Goal: Transaction & Acquisition: Obtain resource

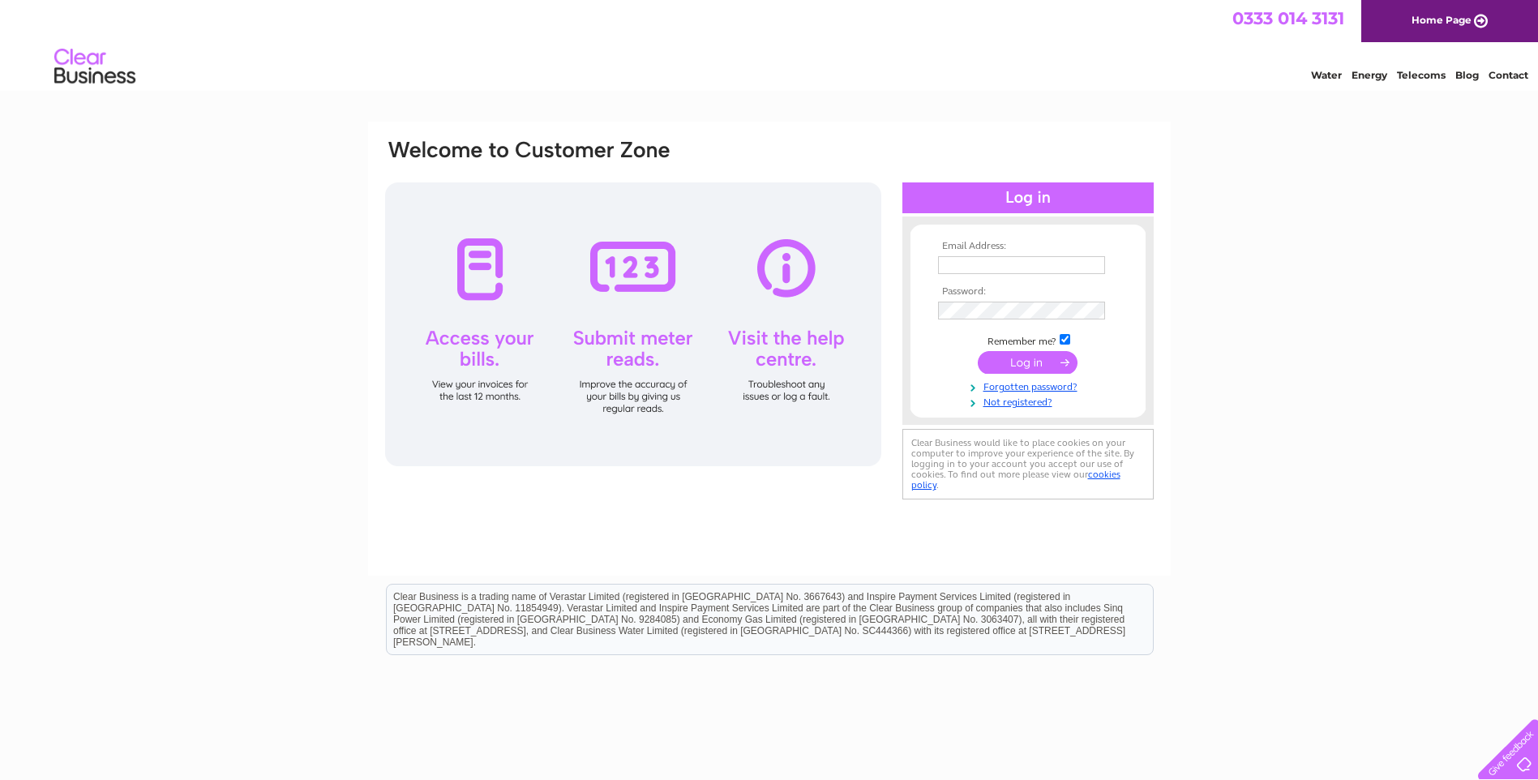
type input "jemcarpets@hotmail.co.uk"
click at [1051, 362] on input "submit" at bounding box center [1028, 362] width 100 height 23
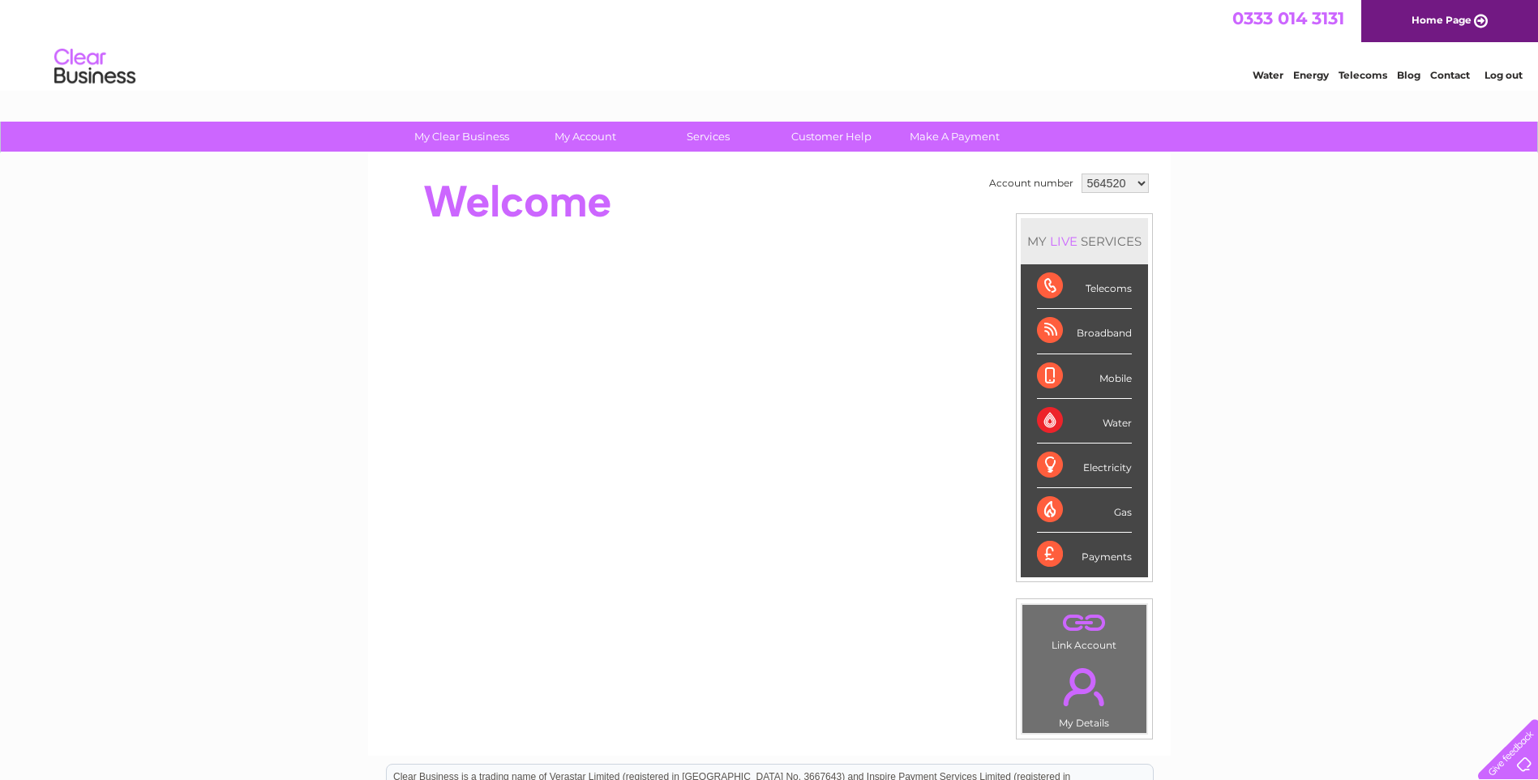
click at [1136, 181] on select "564520 917753 917754 917756 917757 917758 917759 917761 983395 1086383 1147451" at bounding box center [1114, 182] width 67 height 19
click at [1081, 173] on select "564520 917753 917754 917756 917757 917758 917759 917761 983395 1086383 1147451" at bounding box center [1114, 182] width 67 height 19
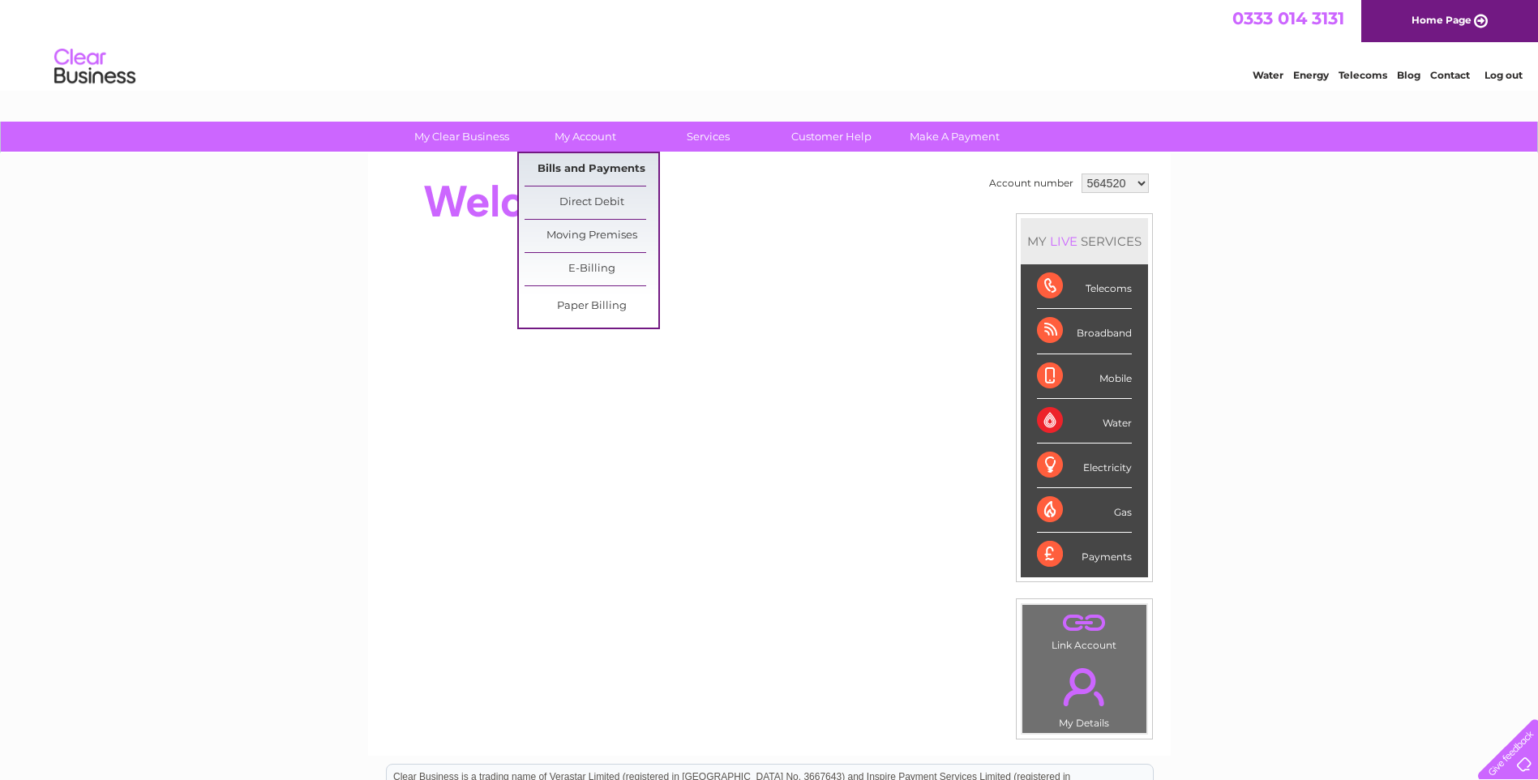
click at [585, 165] on link "Bills and Payments" at bounding box center [592, 169] width 134 height 32
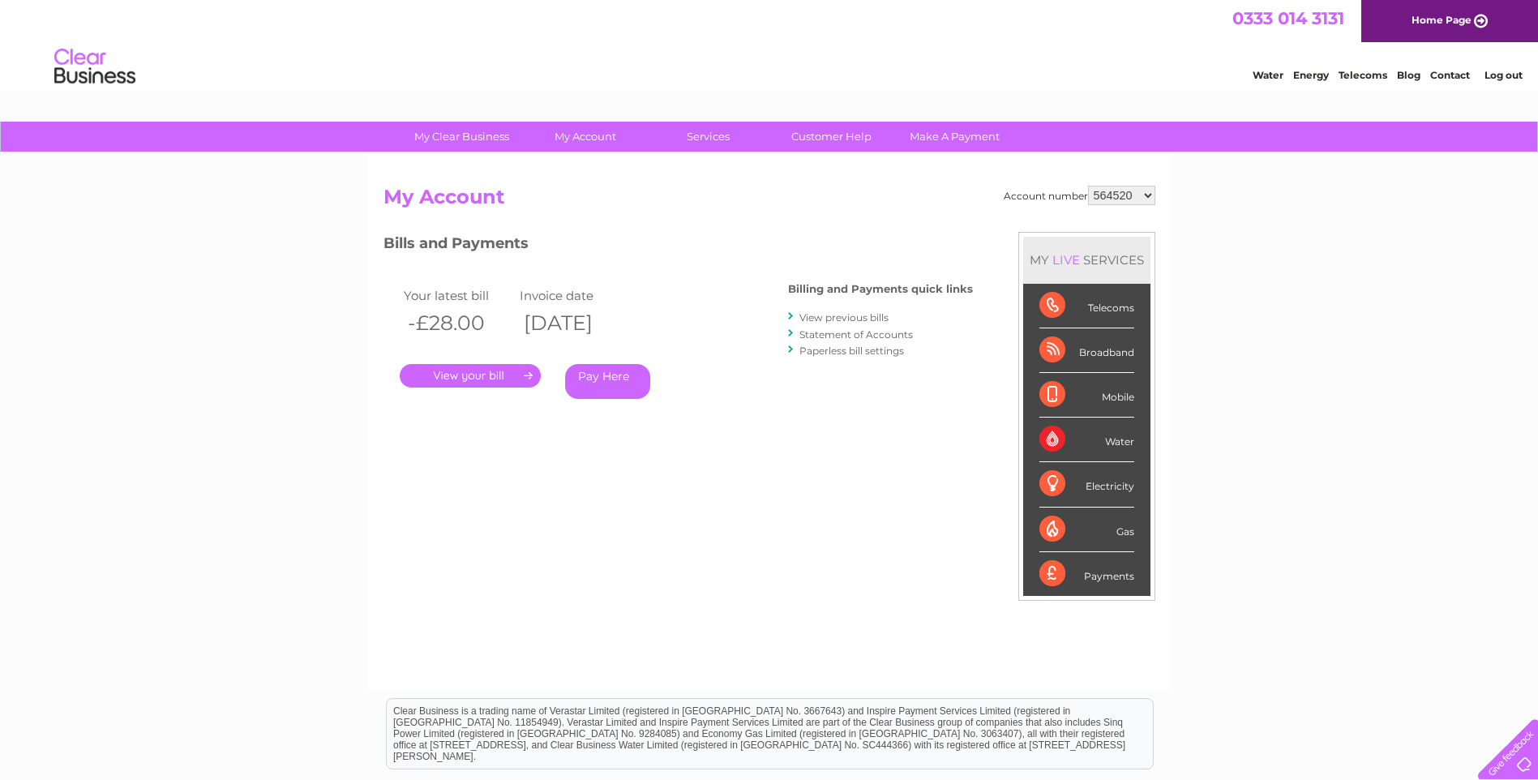
click at [1151, 197] on select "564520 917753 917754 917756 917757 917758 917759 917761 983395 1086383 1147451" at bounding box center [1121, 195] width 67 height 19
select select "917753"
click at [1088, 186] on select "564520 917753 917754 917756 917757 917758 917759 917761 983395 1086383 1147451" at bounding box center [1121, 195] width 67 height 19
click at [496, 370] on link "." at bounding box center [470, 376] width 141 height 24
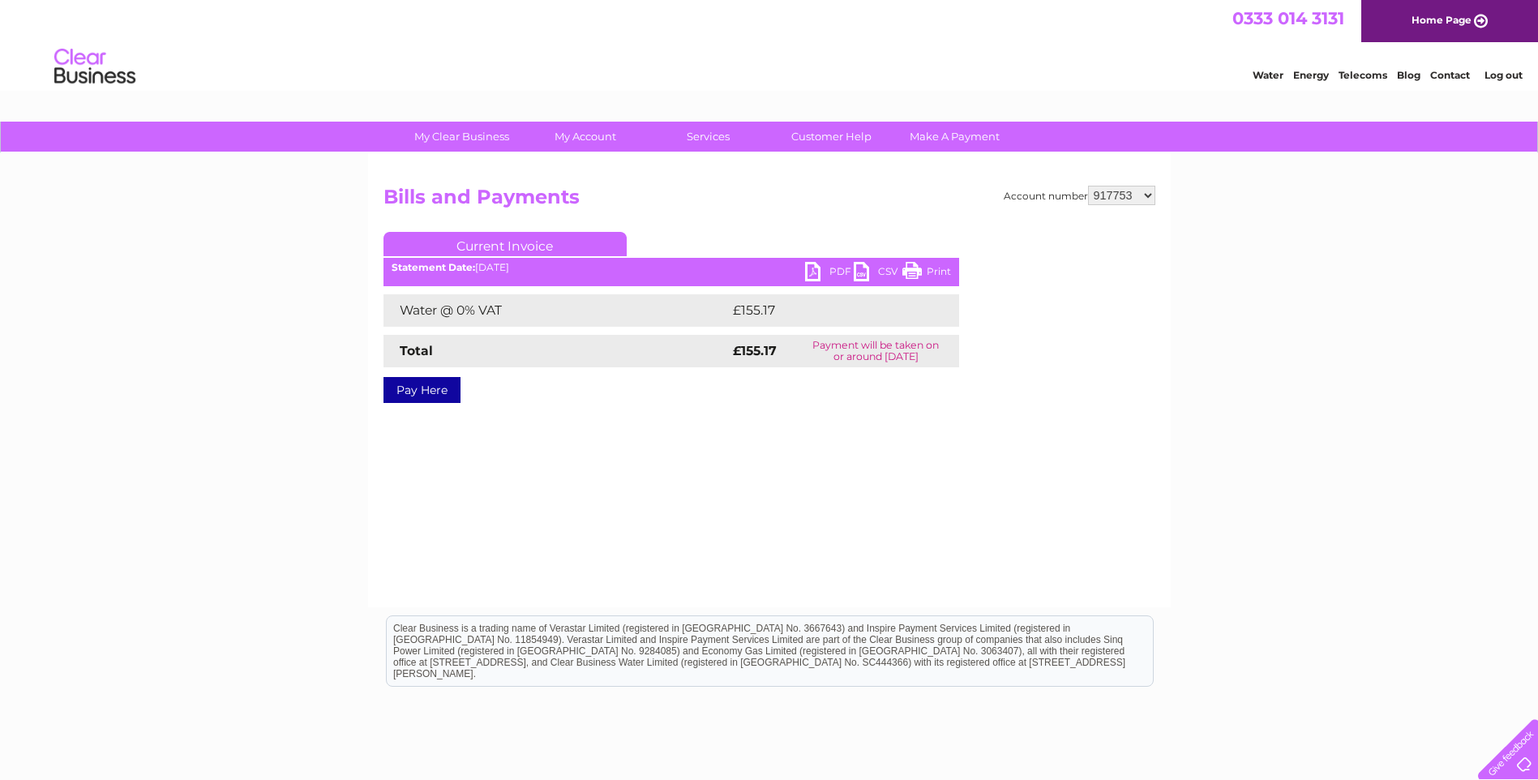
click at [833, 273] on link "PDF" at bounding box center [829, 274] width 49 height 24
click at [1147, 195] on select "564520 917753 917754 917756 917757 917758 917759 917761 983395 1086383 1147451" at bounding box center [1121, 195] width 67 height 19
select select "917754"
click at [1088, 186] on select "564520 917753 917754 917756 917757 917758 917759 917761 983395 1086383 1147451" at bounding box center [1121, 195] width 67 height 19
click at [833, 268] on link "PDF" at bounding box center [829, 274] width 49 height 24
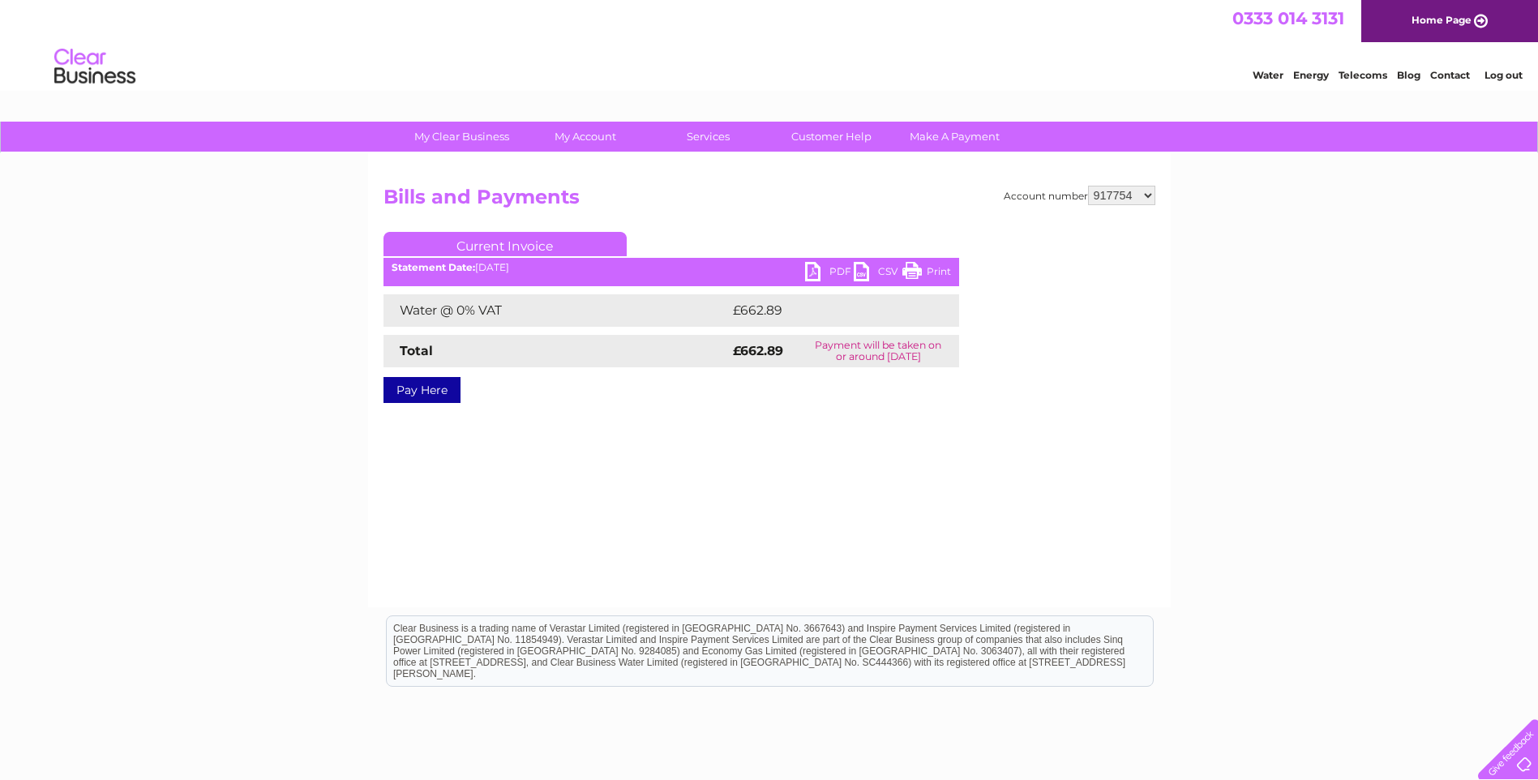
click at [1145, 194] on select "564520 917753 917754 917756 917757 917758 917759 917761 983395 1086383 1147451" at bounding box center [1121, 195] width 67 height 19
select select "917756"
click at [1088, 186] on select "564520 917753 917754 917756 917757 917758 917759 917761 983395 1086383 1147451" at bounding box center [1121, 195] width 67 height 19
click at [831, 263] on div "Current Invoice PDF CSV Print Statement Date: 02/09/2025" at bounding box center [671, 314] width 576 height 165
drag, startPoint x: 831, startPoint y: 263, endPoint x: 801, endPoint y: 232, distance: 43.0
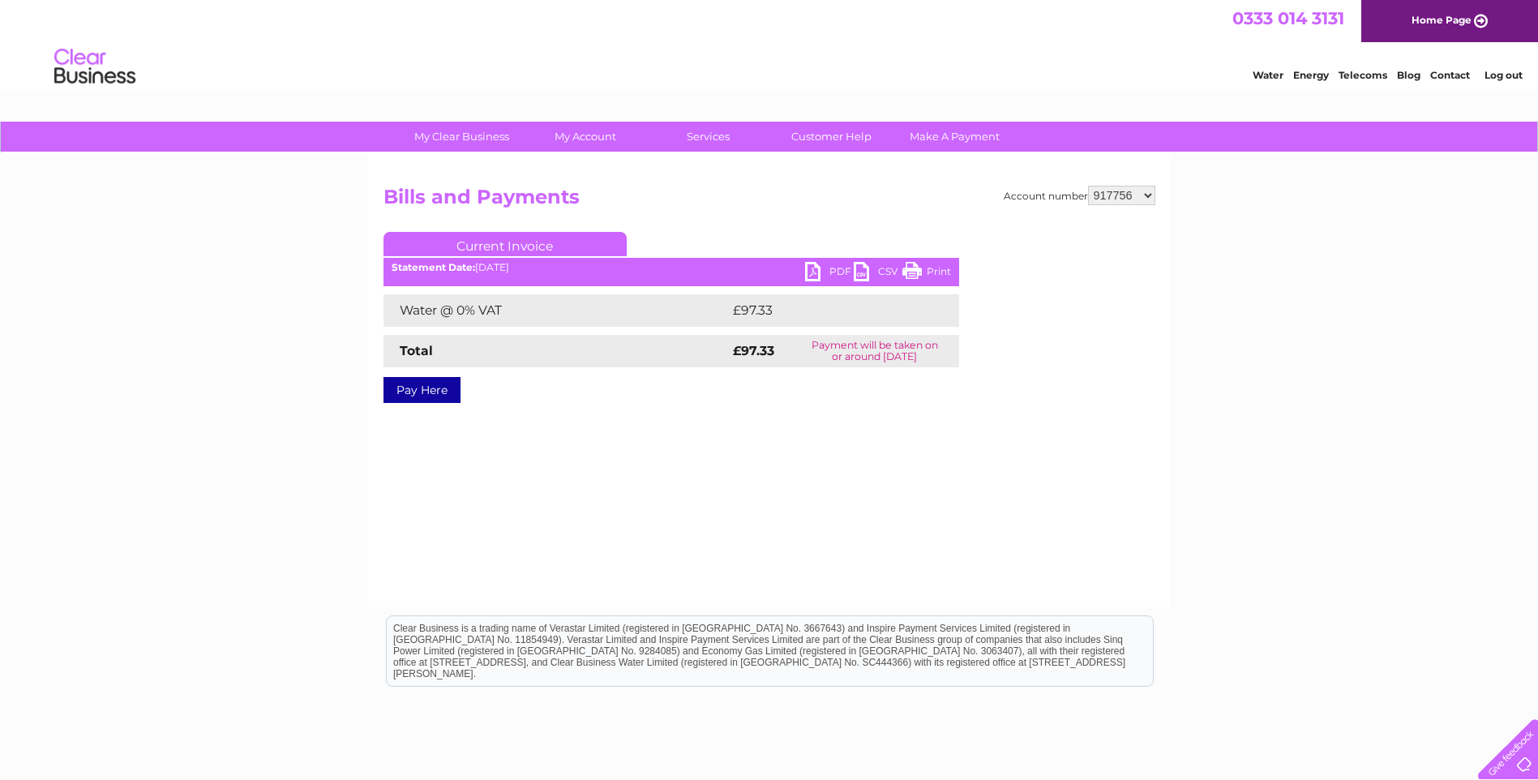
click at [801, 230] on div "Account number 564520 917753 917754 917756 917757 917758 917759 917761 983395 1…" at bounding box center [769, 307] width 772 height 242
click at [841, 266] on link "PDF" at bounding box center [829, 274] width 49 height 24
click at [1142, 199] on select "564520 917753 917754 917756 917757 917758 917759 917761 983395 1086383 1147451" at bounding box center [1121, 195] width 67 height 19
select select "917757"
click at [1088, 186] on select "564520 917753 917754 917756 917757 917758 917759 917761 983395 1086383 1147451" at bounding box center [1121, 195] width 67 height 19
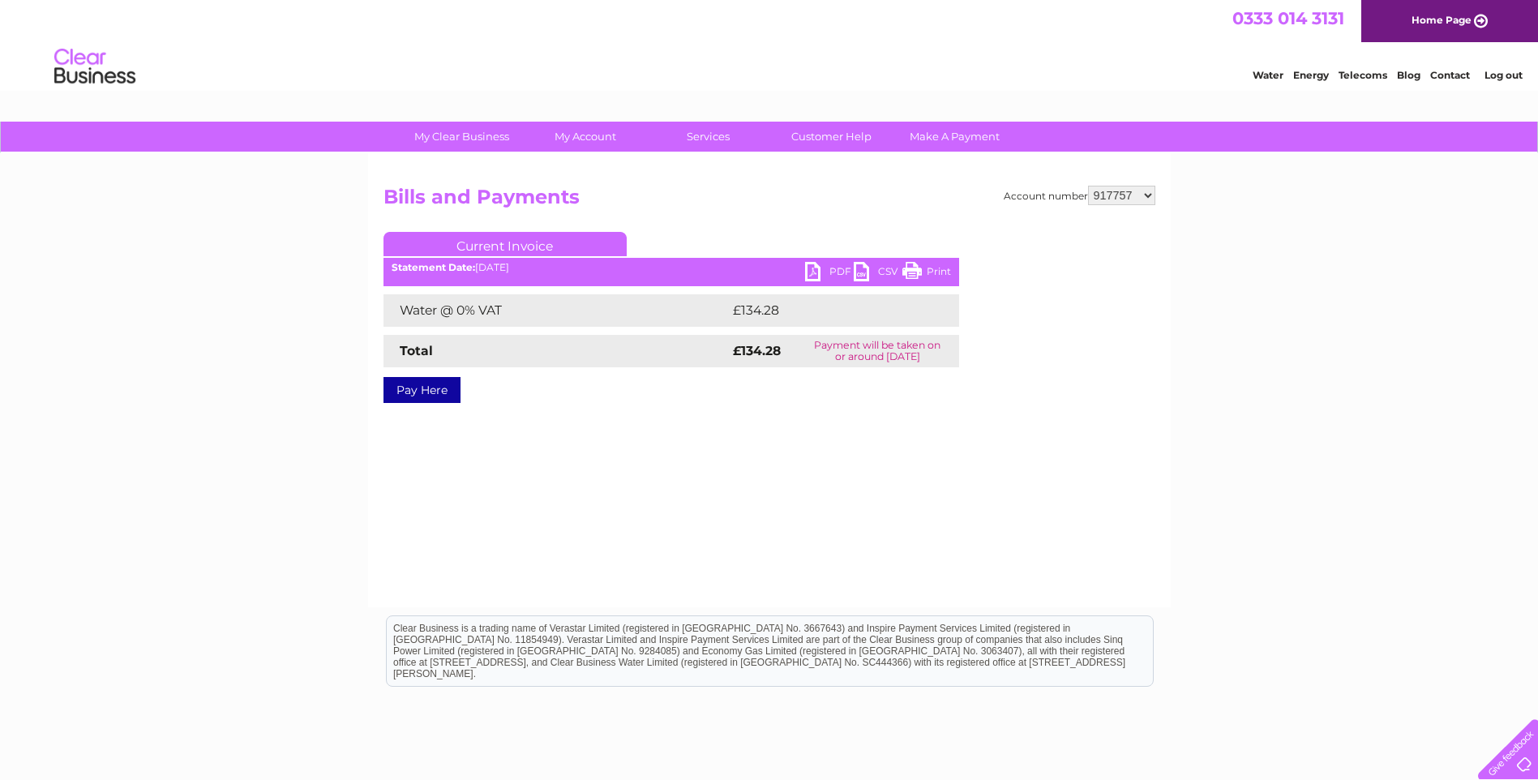
click at [833, 271] on link "PDF" at bounding box center [829, 274] width 49 height 24
click at [1145, 193] on select "564520 917753 917754 917756 917757 917758 917759 917761 983395 1086383 1147451" at bounding box center [1121, 195] width 67 height 19
select select "917758"
click at [1088, 186] on select "564520 917753 917754 917756 917757 917758 917759 917761 983395 1086383 1147451" at bounding box center [1121, 195] width 67 height 19
click at [829, 268] on link "PDF" at bounding box center [829, 274] width 49 height 24
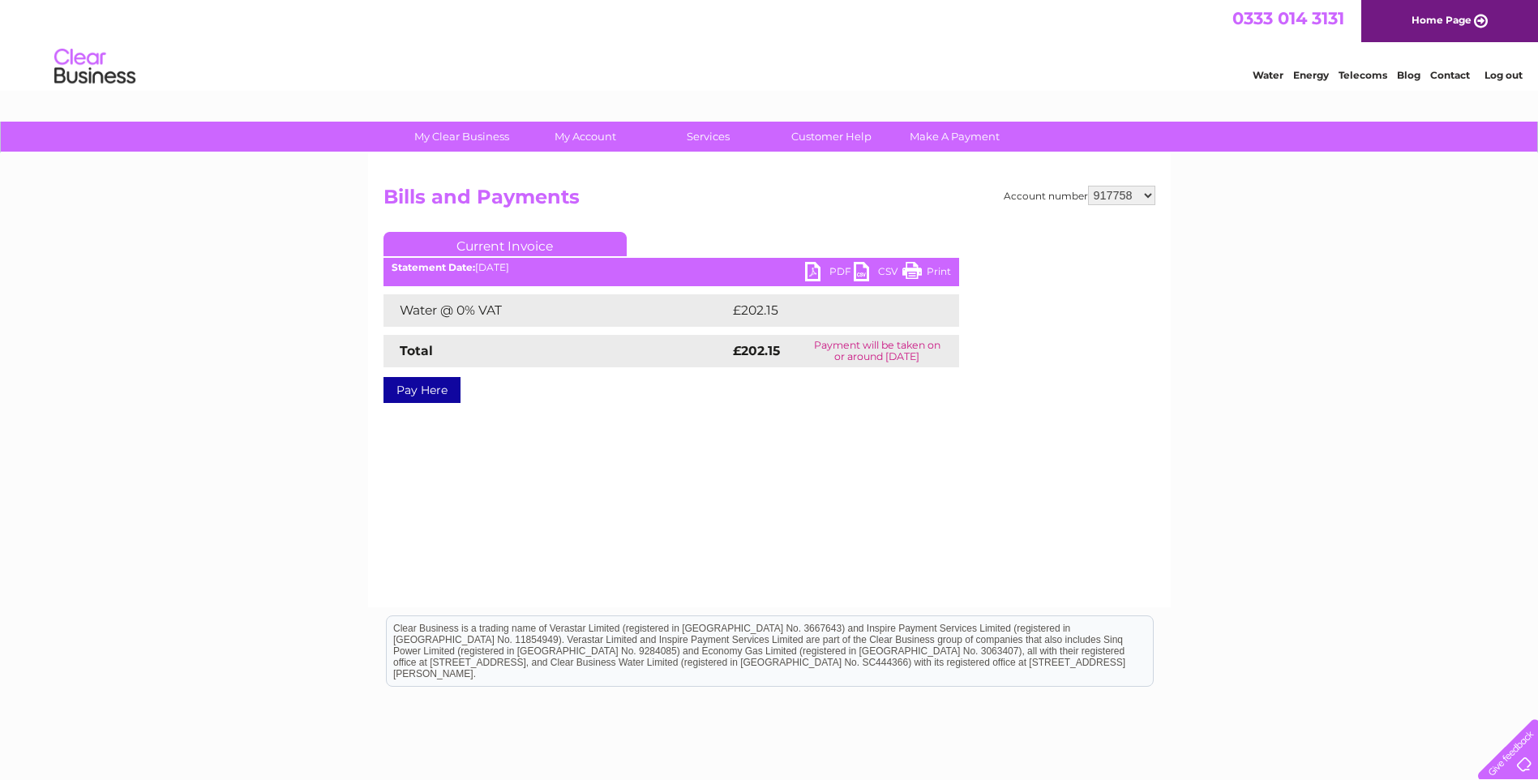
click at [1150, 199] on select "564520 917753 917754 917756 917757 917758 917759 917761 983395 1086383 1147451" at bounding box center [1121, 195] width 67 height 19
select select "917759"
click at [1088, 186] on select "564520 917753 917754 917756 917757 917758 917759 917761 983395 1086383 1147451" at bounding box center [1121, 195] width 67 height 19
click at [829, 266] on link "PDF" at bounding box center [829, 274] width 49 height 24
click at [1150, 197] on select "564520 917753 917754 917756 917757 917758 917759 917761 983395 1086383 1147451" at bounding box center [1121, 195] width 67 height 19
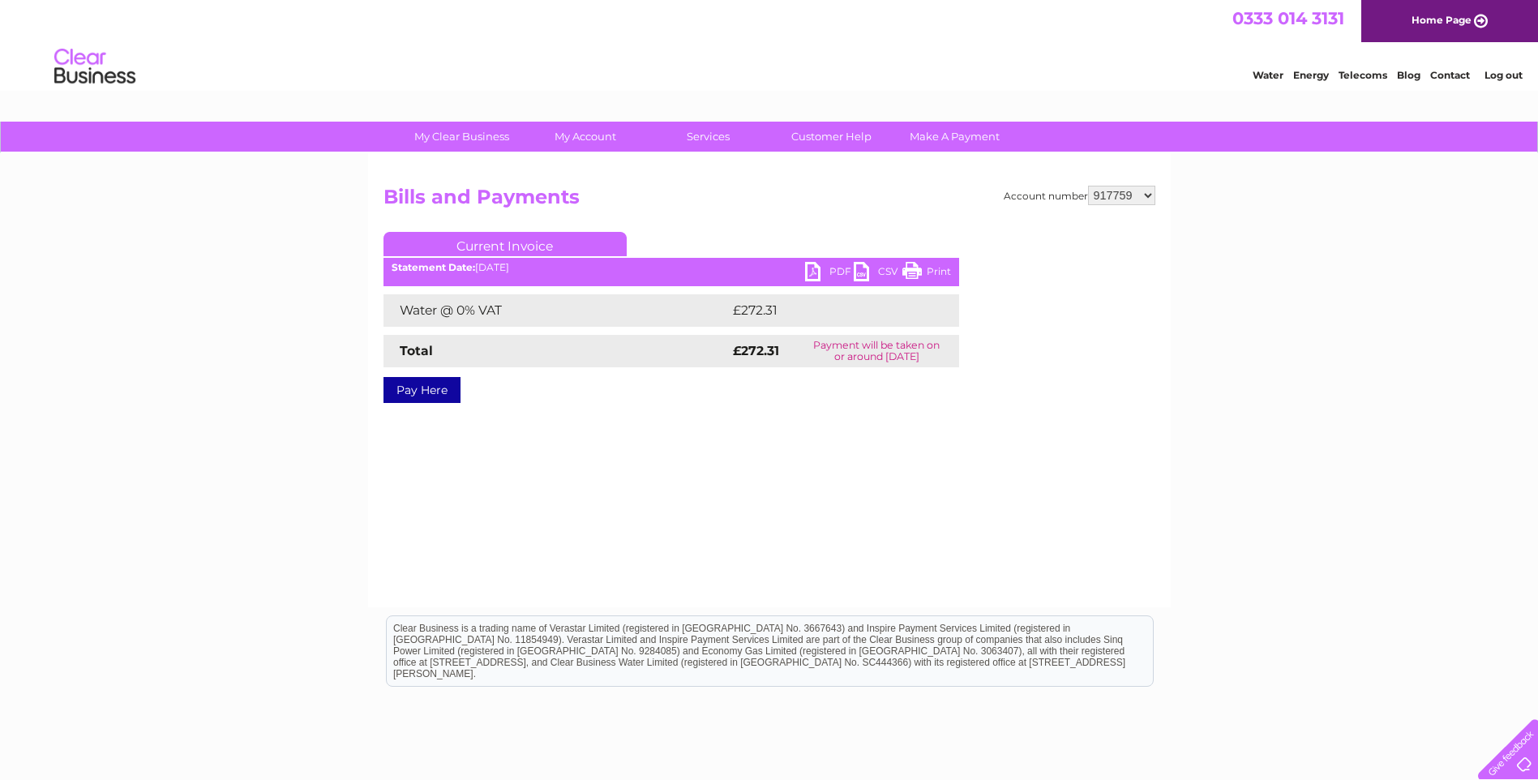
select select "917761"
click at [1088, 186] on select "564520 917753 917754 917756 917757 917758 917759 917761 983395 1086383 1147451" at bounding box center [1121, 195] width 67 height 19
click at [1149, 196] on select "564520 917753 917754 917756 917757 917758 917759 917761 983395 1086383 1147451" at bounding box center [1121, 195] width 67 height 19
select select "983395"
click at [1088, 186] on select "564520 917753 917754 917756 917757 917758 917759 917761 983395 1086383 1147451" at bounding box center [1121, 195] width 67 height 19
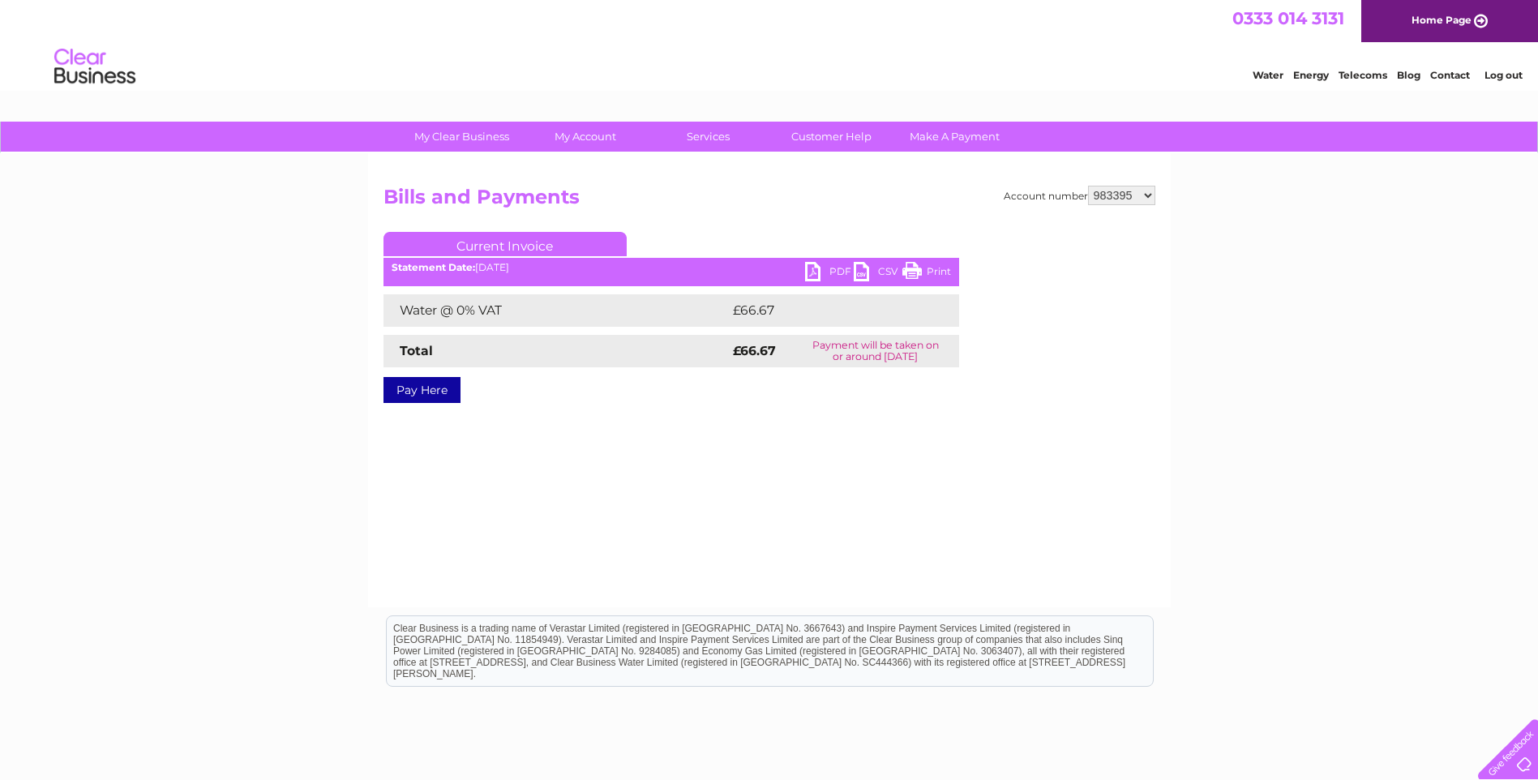
click at [835, 267] on link "PDF" at bounding box center [829, 274] width 49 height 24
click at [1147, 195] on select "564520 917753 917754 917756 917757 917758 917759 917761 983395 1086383 1147451" at bounding box center [1121, 195] width 67 height 19
select select "1086383"
click at [1088, 186] on select "564520 917753 917754 917756 917757 917758 917759 917761 983395 1086383 1147451" at bounding box center [1121, 195] width 67 height 19
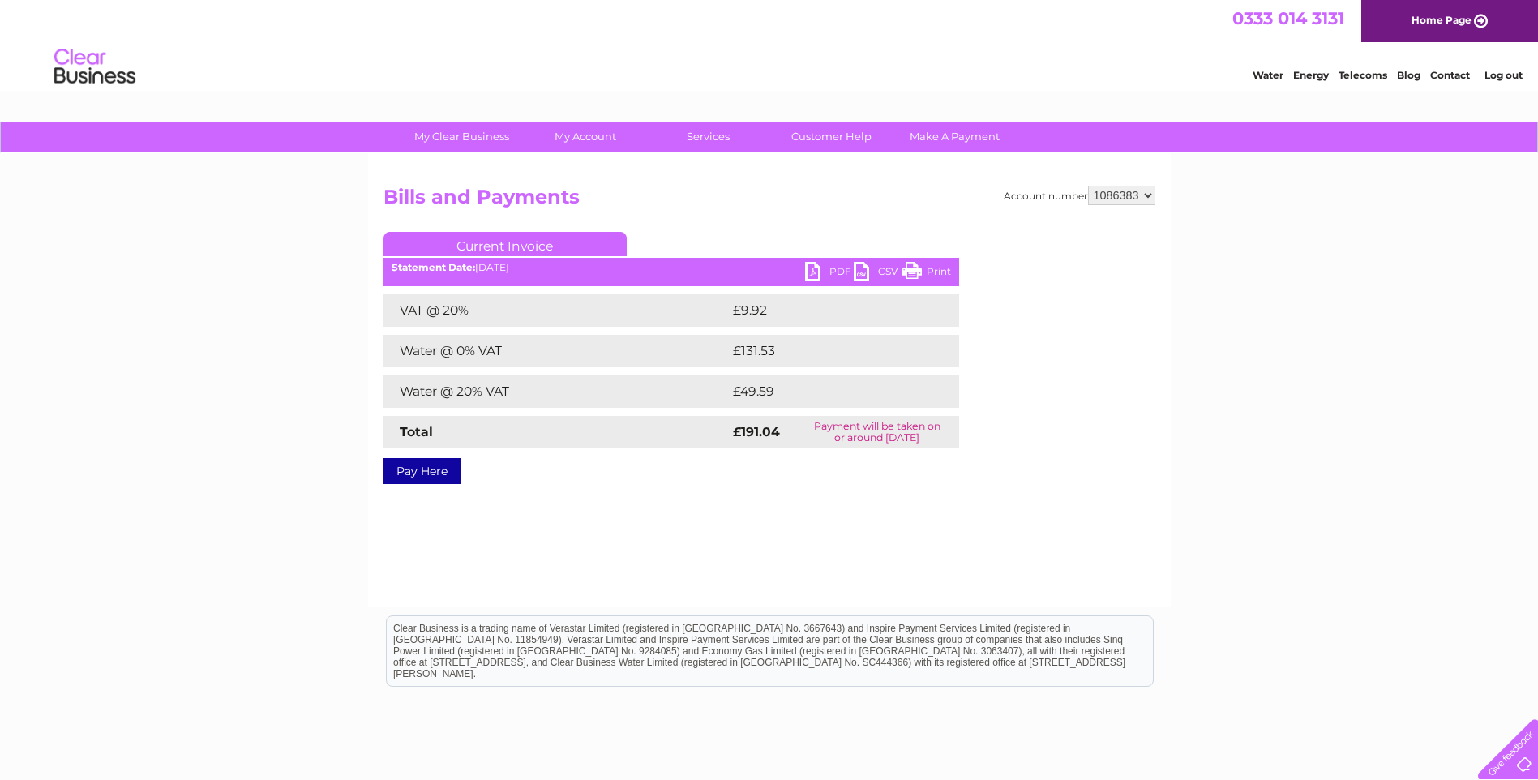
click at [831, 269] on link "PDF" at bounding box center [829, 274] width 49 height 24
click at [1149, 195] on select "564520 917753 917754 917756 917757 917758 917759 917761 983395 1086383 1147451" at bounding box center [1121, 195] width 67 height 19
select select "1147451"
click at [1088, 186] on select "564520 917753 917754 917756 917757 917758 917759 917761 983395 1086383 1147451" at bounding box center [1121, 195] width 67 height 19
click at [840, 270] on link "PDF" at bounding box center [829, 274] width 49 height 24
